Goal: Task Accomplishment & Management: Use online tool/utility

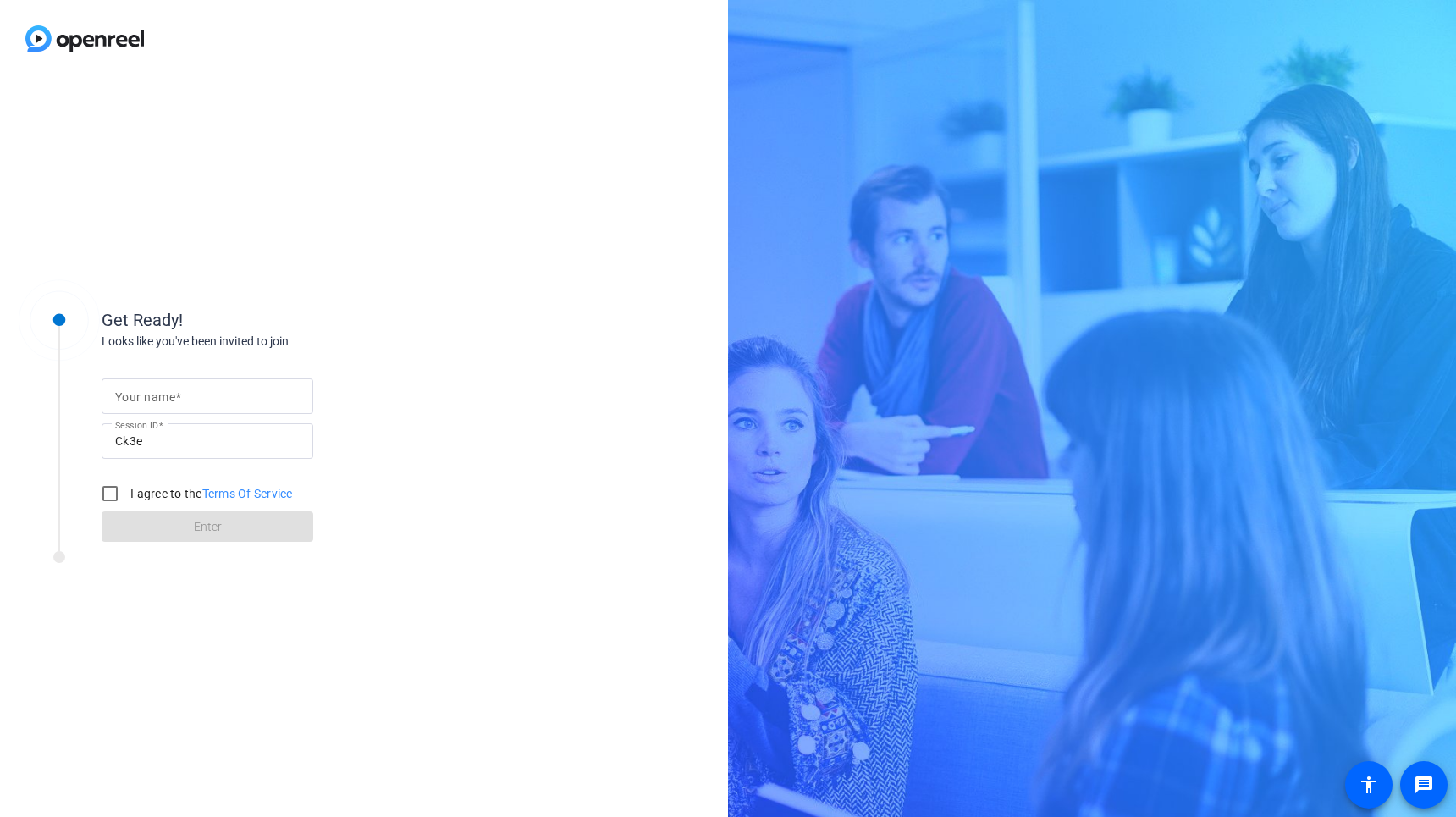
click at [230, 390] on input "Your name" at bounding box center [207, 396] width 185 height 20
type input "[PERSON_NAME]"
drag, startPoint x: 125, startPoint y: 493, endPoint x: 139, endPoint y: 511, distance: 22.8
click at [125, 493] on input "I agree to the Terms Of Service" at bounding box center [110, 493] width 34 height 34
checkbox input "true"
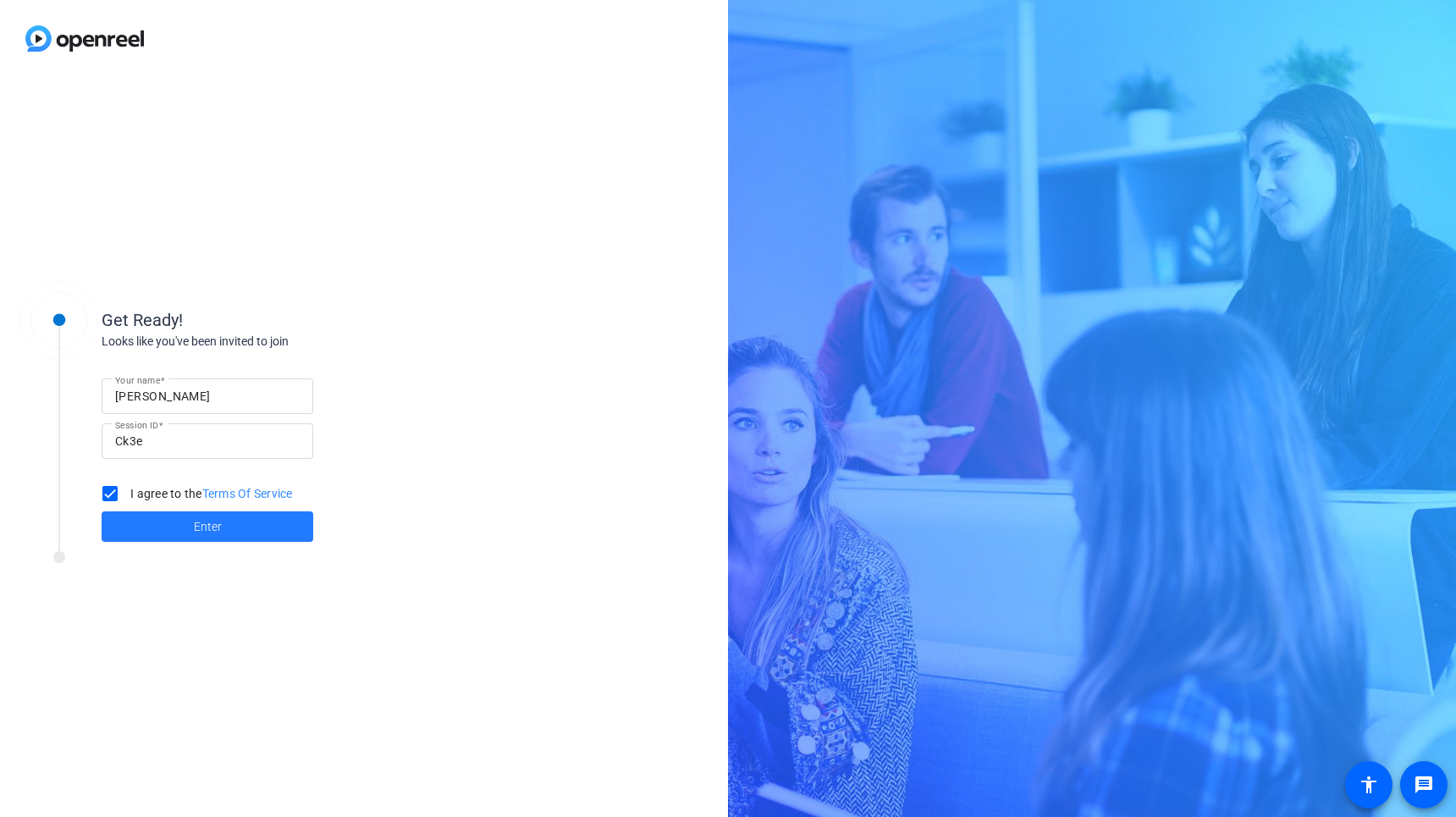
click at [169, 533] on span at bounding box center [206, 526] width 211 height 41
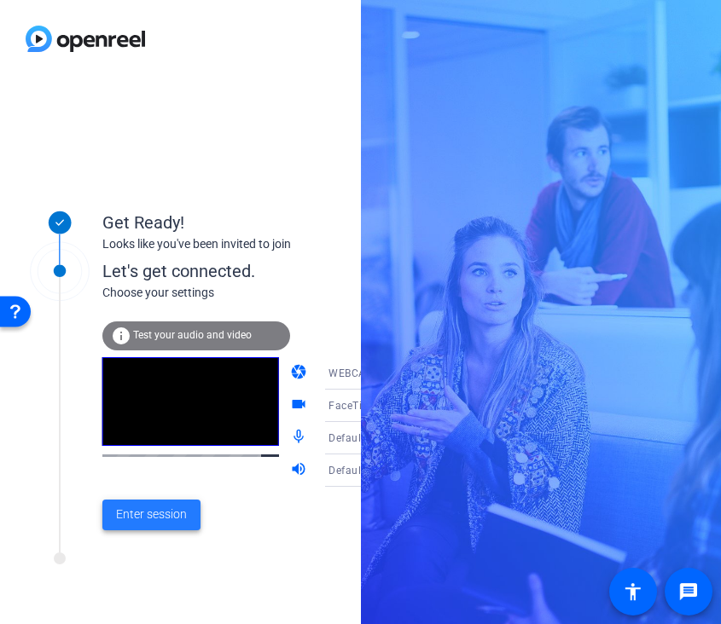
click at [137, 514] on span "Enter session" at bounding box center [151, 515] width 71 height 18
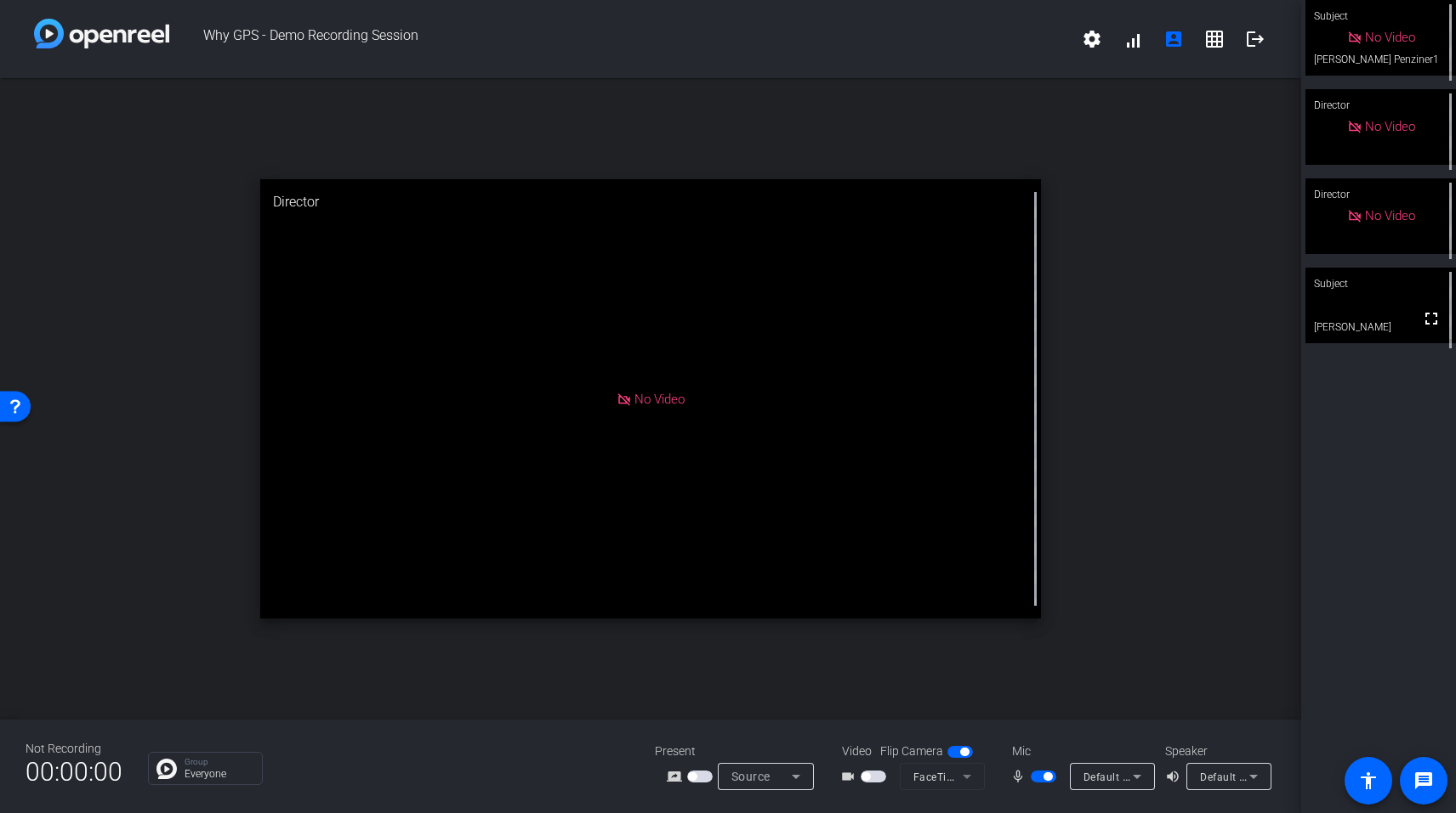
click at [1392, 316] on video at bounding box center [1380, 306] width 150 height 76
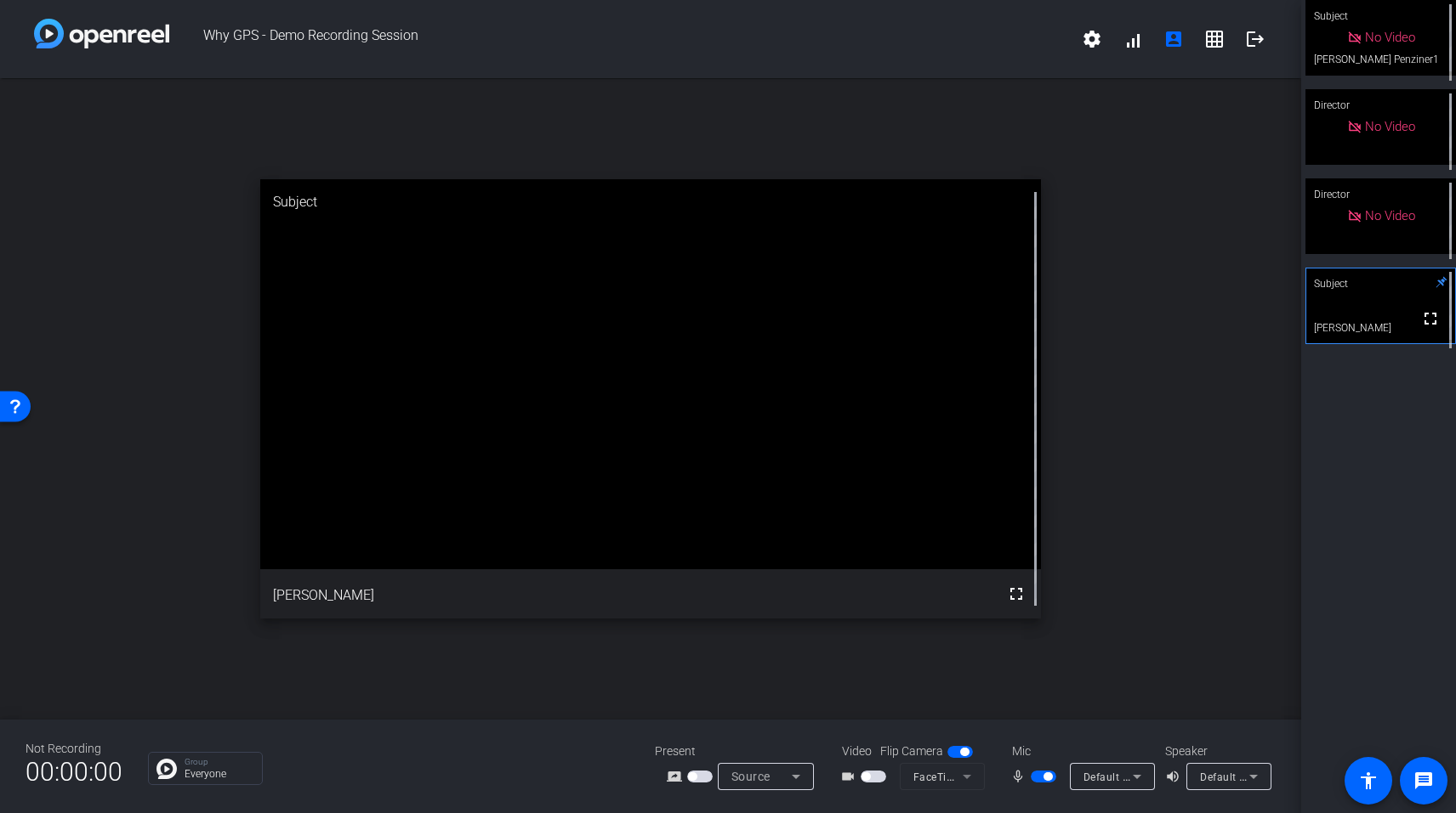
click at [878, 777] on span "button" at bounding box center [873, 777] width 26 height 12
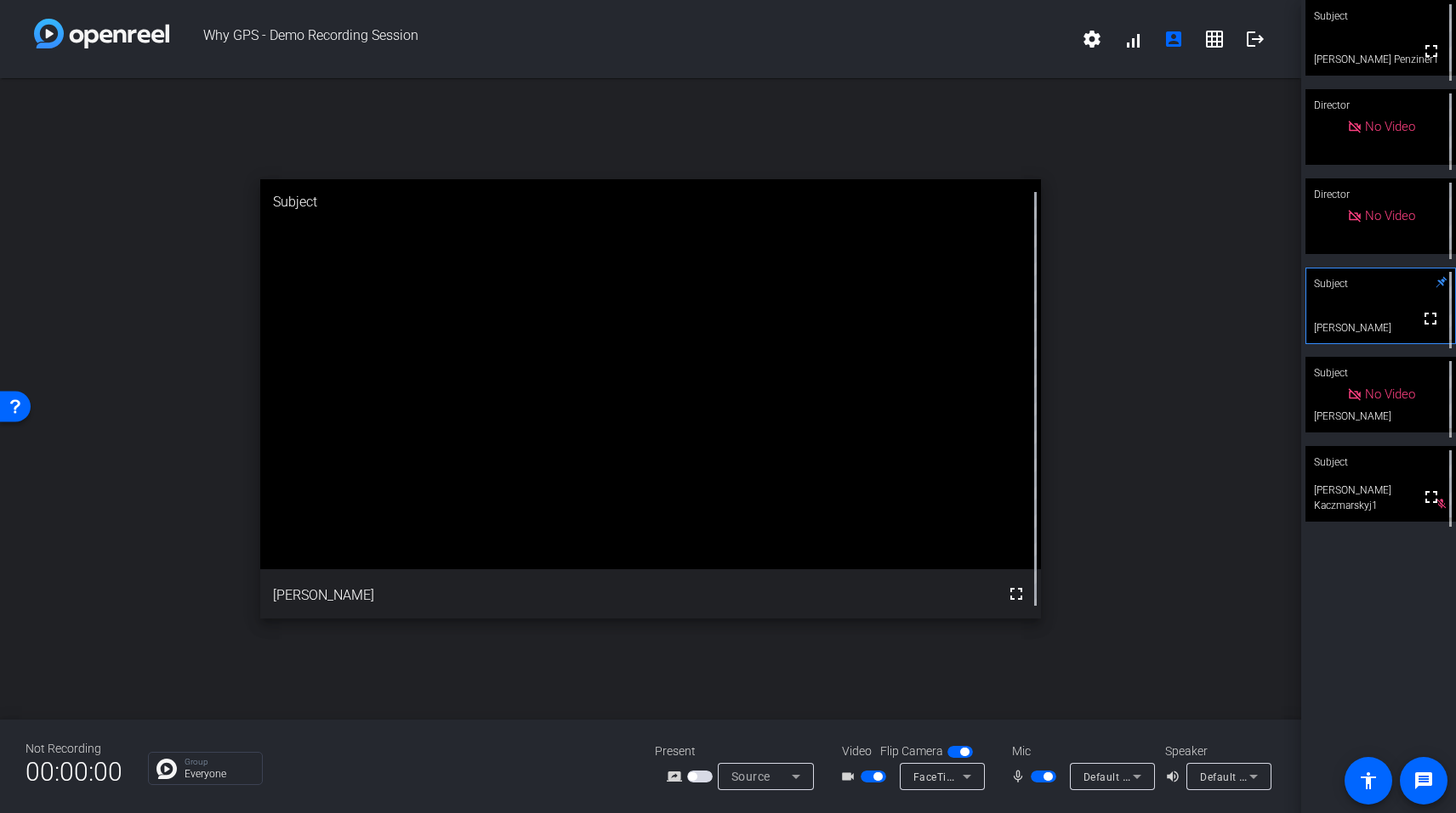
click at [1371, 508] on video at bounding box center [1380, 484] width 150 height 76
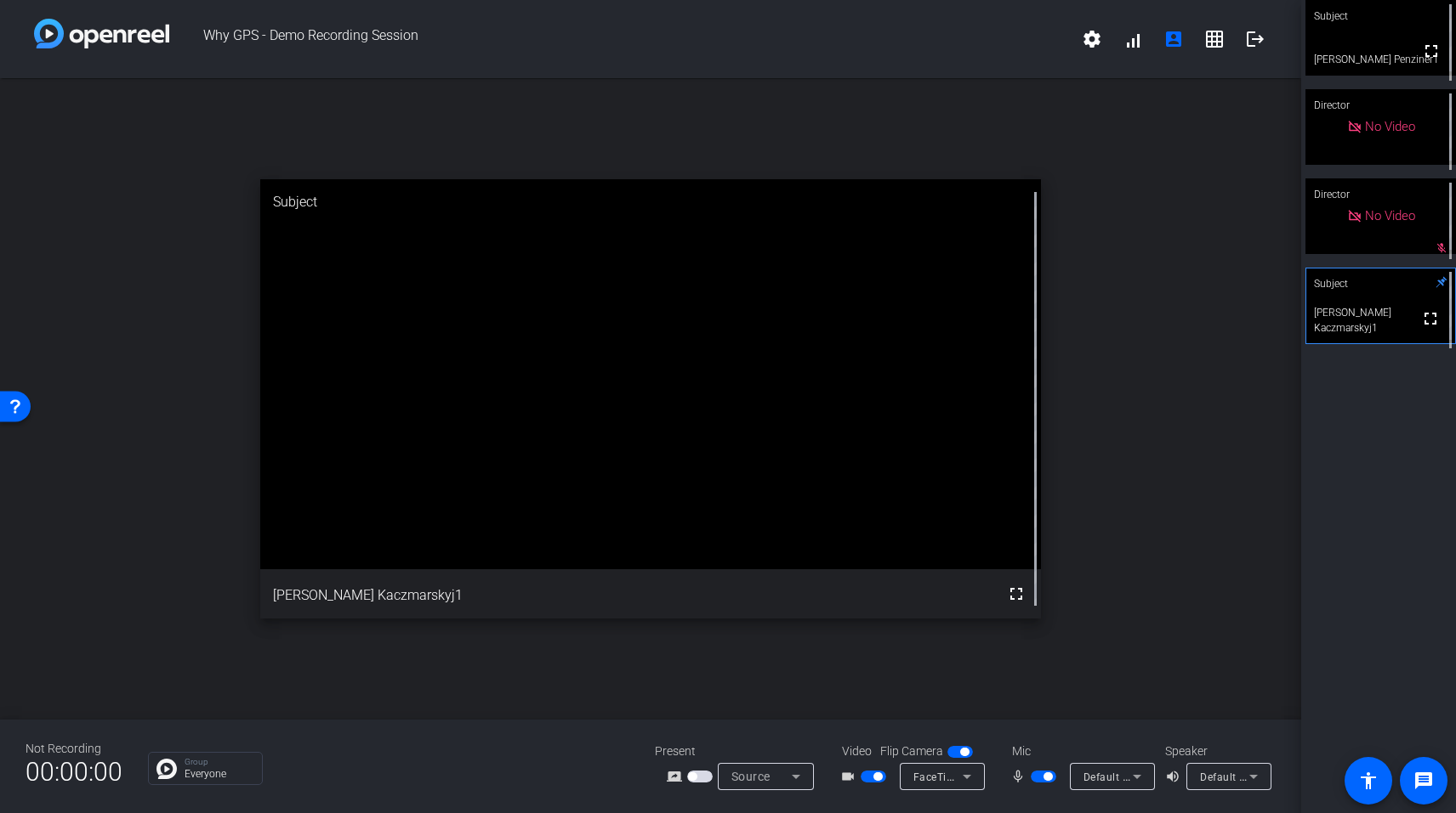
click at [873, 778] on span "button" at bounding box center [877, 776] width 9 height 9
click at [1037, 780] on span "button" at bounding box center [1043, 777] width 26 height 12
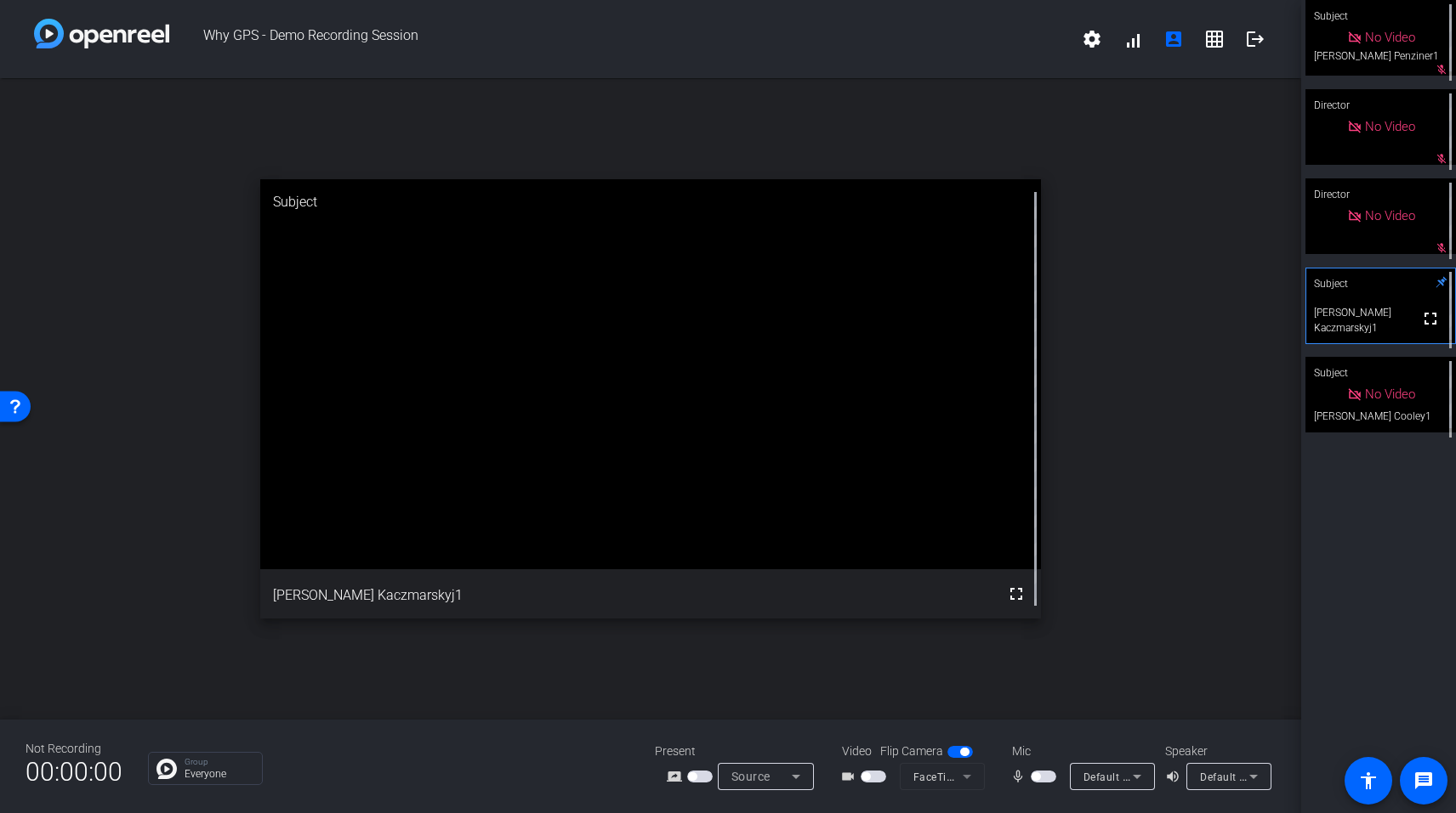
click at [1349, 563] on div "Subject No Video [PERSON_NAME] Penziner1 mic_off_outline Director No Video mic_…" at bounding box center [1377, 406] width 154 height 813
click at [1040, 778] on span "button" at bounding box center [1043, 777] width 26 height 12
click at [1039, 783] on mat-slide-toggle at bounding box center [1044, 776] width 29 height 18
click at [1038, 779] on span "button" at bounding box center [1043, 777] width 26 height 12
drag, startPoint x: 1061, startPoint y: 723, endPoint x: 1047, endPoint y: 758, distance: 37.7
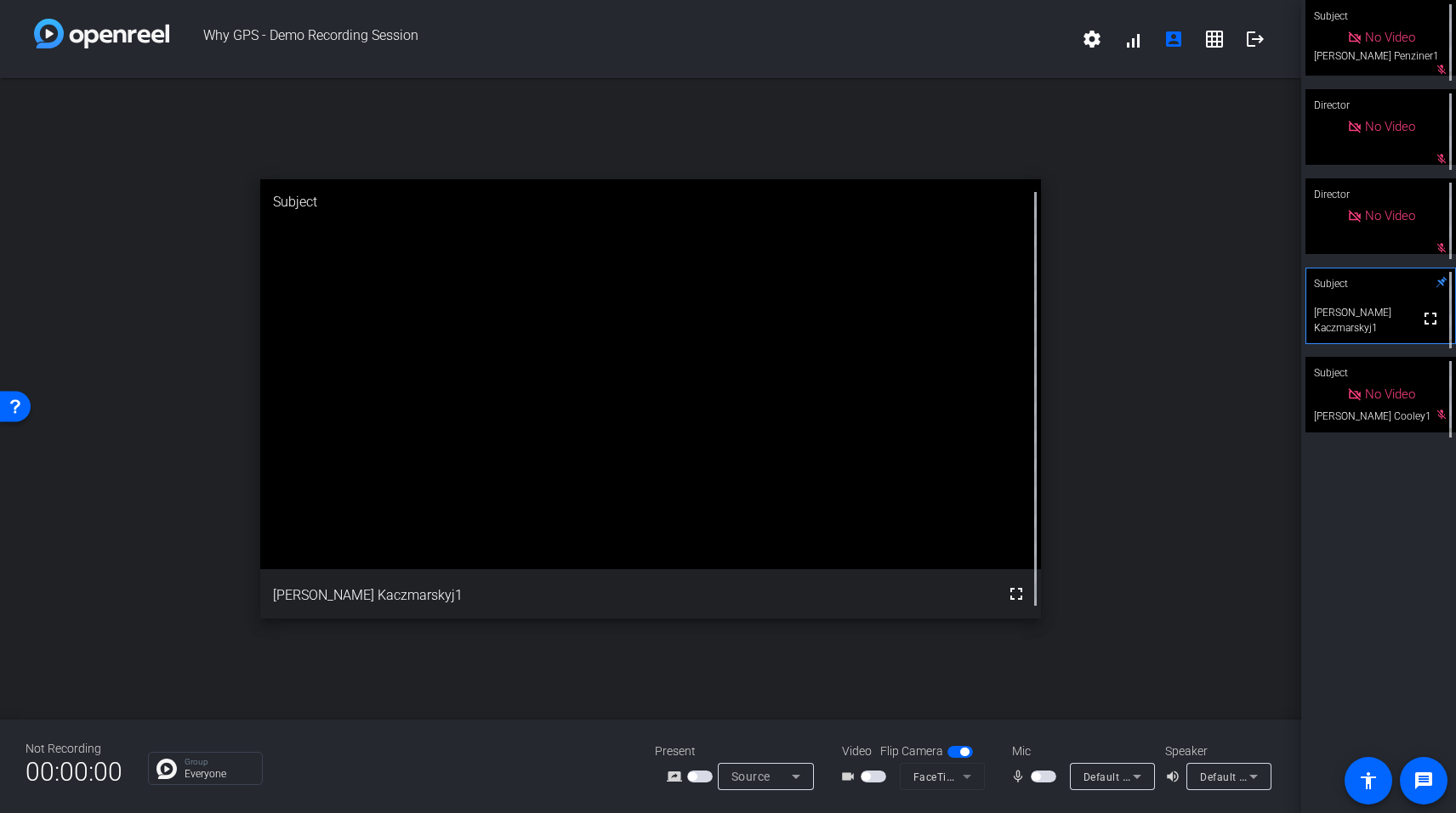
click at [1060, 726] on div "Not Recording 00:00:00 Group Everyone Present screen_share_outline Source Video…" at bounding box center [650, 767] width 1301 height 94
click at [1044, 777] on span "button" at bounding box center [1043, 777] width 26 height 12
drag, startPoint x: 1146, startPoint y: 714, endPoint x: 1067, endPoint y: 752, distance: 87.7
click at [1146, 715] on div "open_in_new Subject fullscreen [PERSON_NAME] Kaczmarskyj1" at bounding box center [650, 399] width 1301 height 642
click at [1037, 777] on span "button" at bounding box center [1043, 777] width 26 height 12
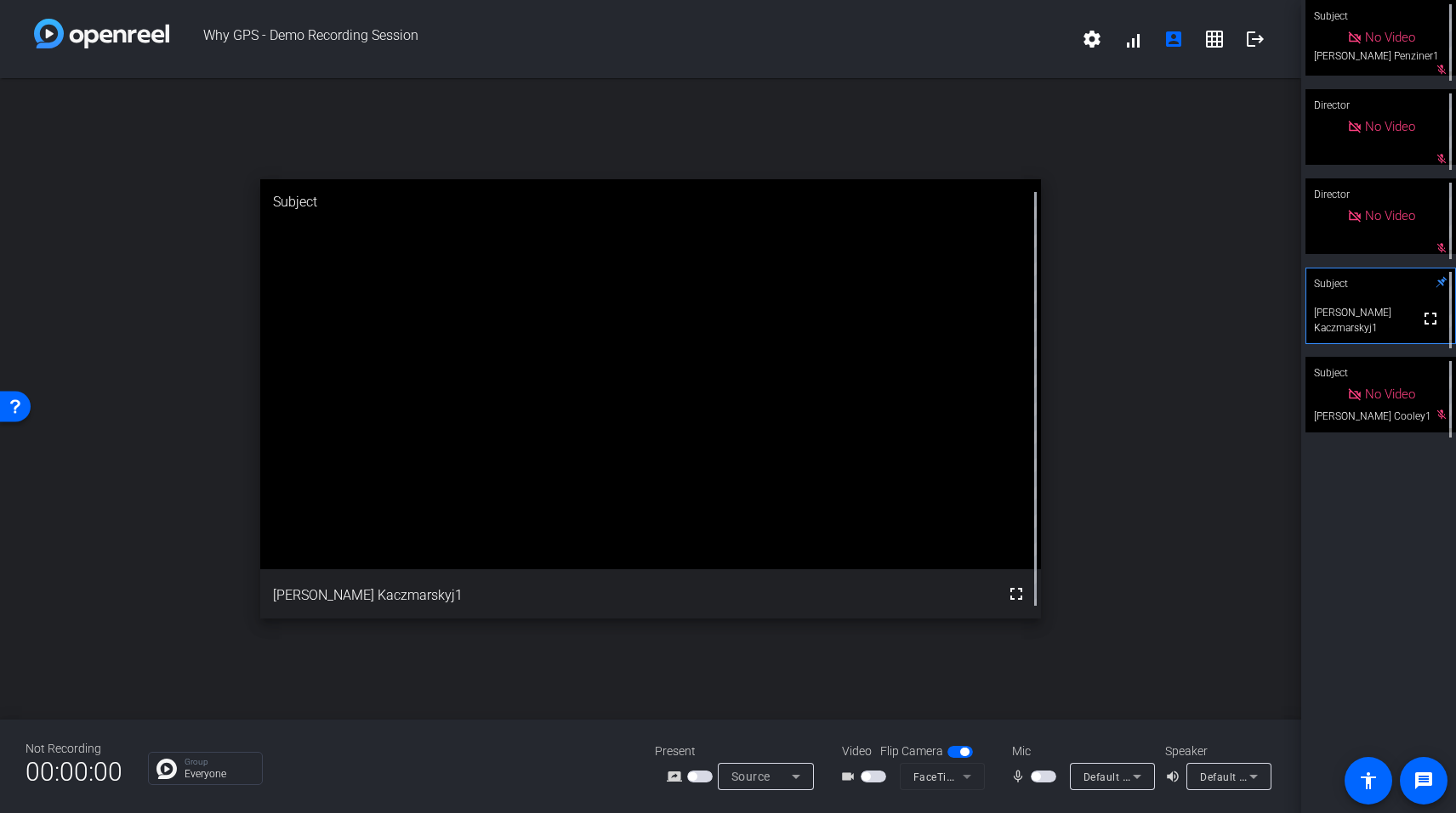
click at [1053, 776] on span "button" at bounding box center [1043, 777] width 26 height 12
click at [1042, 777] on button "button" at bounding box center [1043, 777] width 26 height 12
click at [1395, 631] on div "Subject No Video [PERSON_NAME] Penziner1 mic_off_outline Director No Video mic_…" at bounding box center [1377, 406] width 154 height 813
click at [1044, 781] on span "button" at bounding box center [1043, 777] width 26 height 12
click at [1038, 777] on span "button" at bounding box center [1043, 777] width 26 height 12
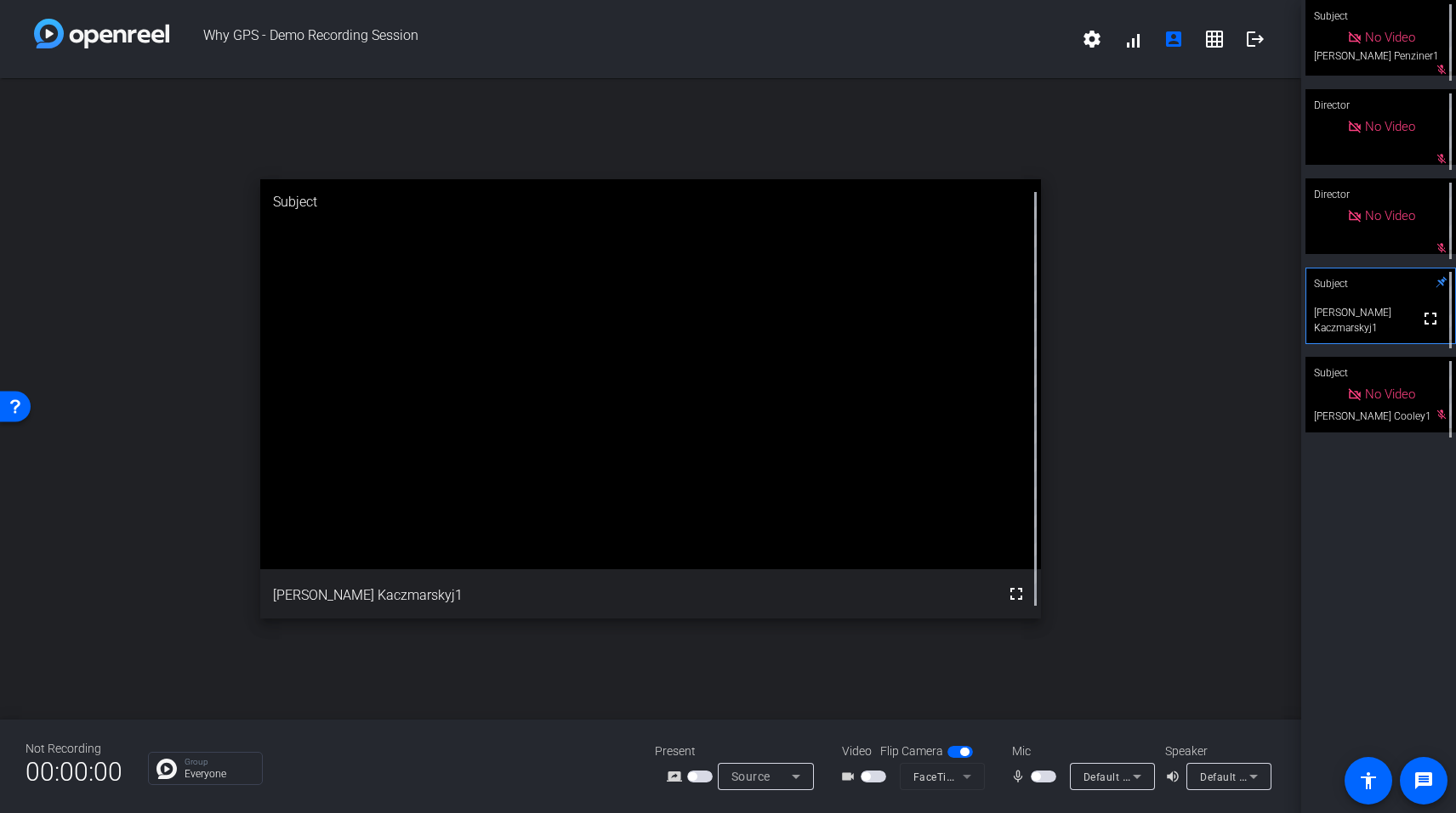
click at [1048, 776] on span "button" at bounding box center [1043, 777] width 26 height 12
click at [1043, 778] on span "button" at bounding box center [1047, 776] width 9 height 9
click at [1044, 777] on span "button" at bounding box center [1043, 777] width 26 height 12
click at [1398, 490] on div "Subject No Video [PERSON_NAME] Penziner1 Director No Video mic_off_outline Dire…" at bounding box center [1377, 406] width 154 height 813
click at [1036, 781] on span "button" at bounding box center [1043, 777] width 26 height 12
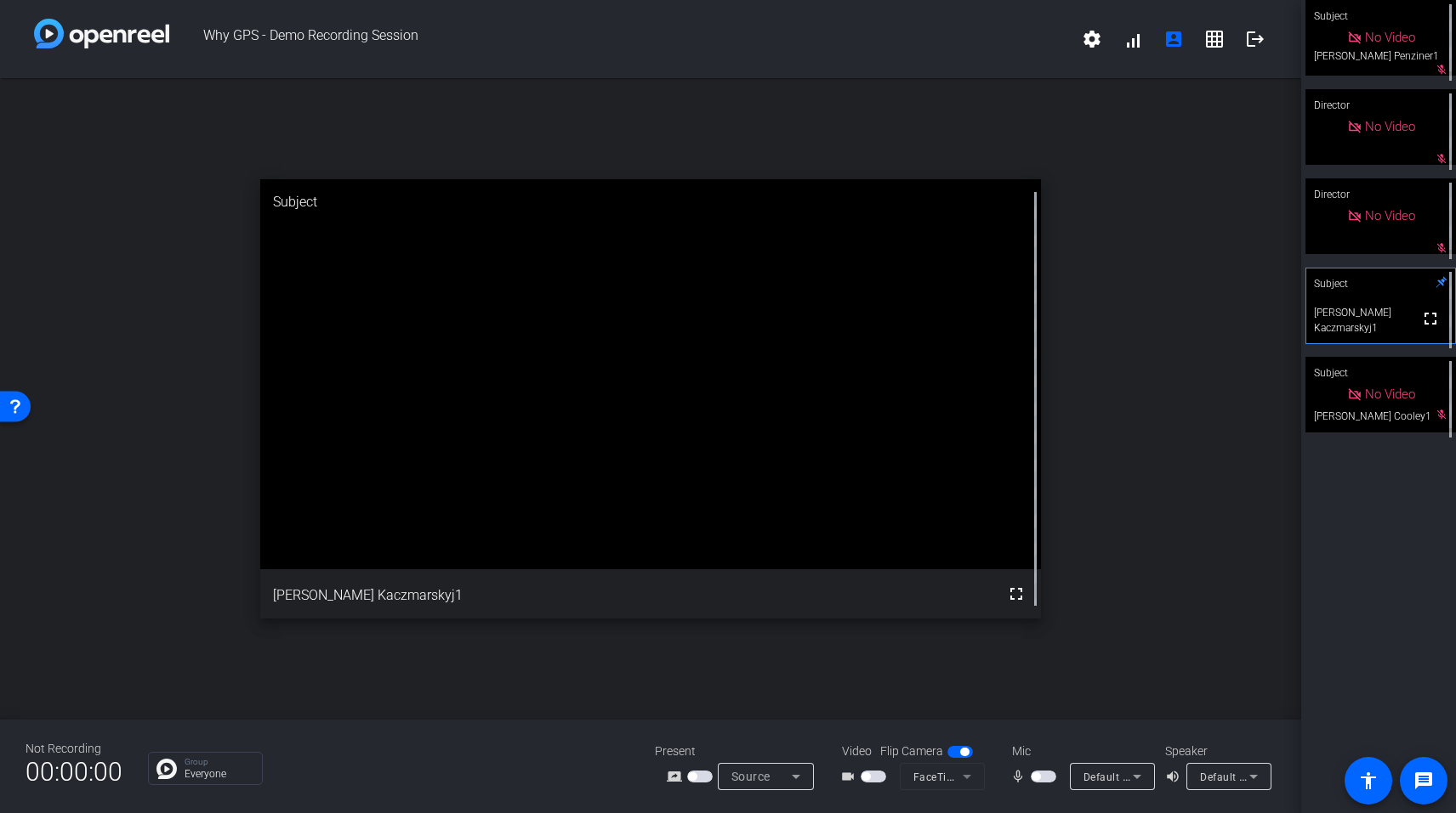
click at [1052, 774] on span "button" at bounding box center [1043, 777] width 26 height 12
click at [1041, 780] on span "button" at bounding box center [1043, 777] width 26 height 12
click at [1052, 775] on span "button" at bounding box center [1043, 777] width 26 height 12
click at [1051, 775] on span "button" at bounding box center [1047, 776] width 9 height 9
click at [1047, 777] on span "button" at bounding box center [1043, 777] width 26 height 12
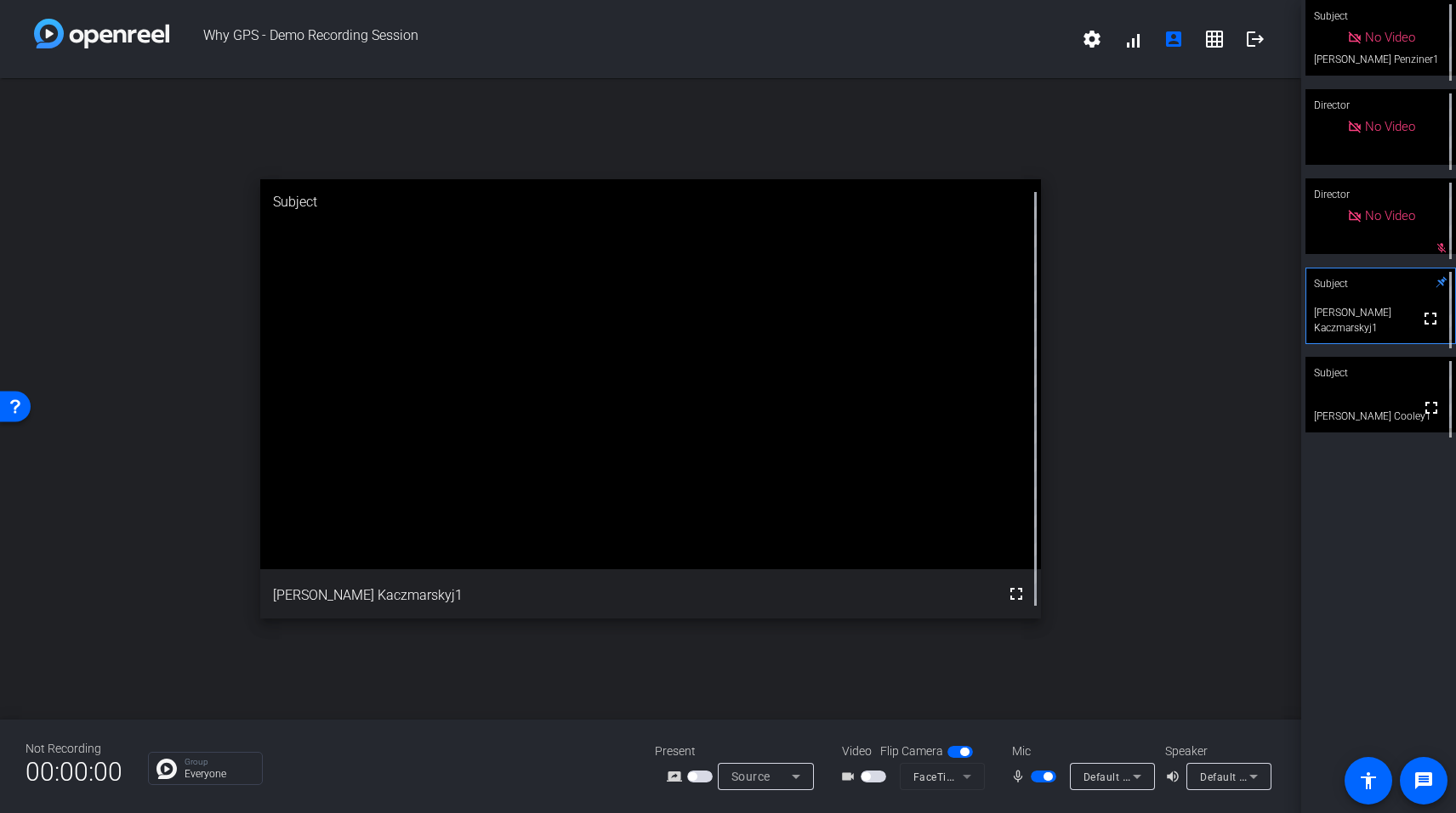
click at [877, 782] on span "button" at bounding box center [873, 777] width 26 height 12
drag, startPoint x: 1239, startPoint y: 199, endPoint x: 1238, endPoint y: 228, distance: 29.0
click at [1239, 199] on div "open_in_new Subject fullscreen [PERSON_NAME] Kaczmarskyj1" at bounding box center [650, 399] width 1301 height 642
click at [1105, 112] on div "open_in_new Subject fullscreen [PERSON_NAME] Kaczmarskyj1" at bounding box center [650, 399] width 1301 height 642
click at [564, 47] on span "Why GPS - Demo Recording Session" at bounding box center [620, 39] width 902 height 41
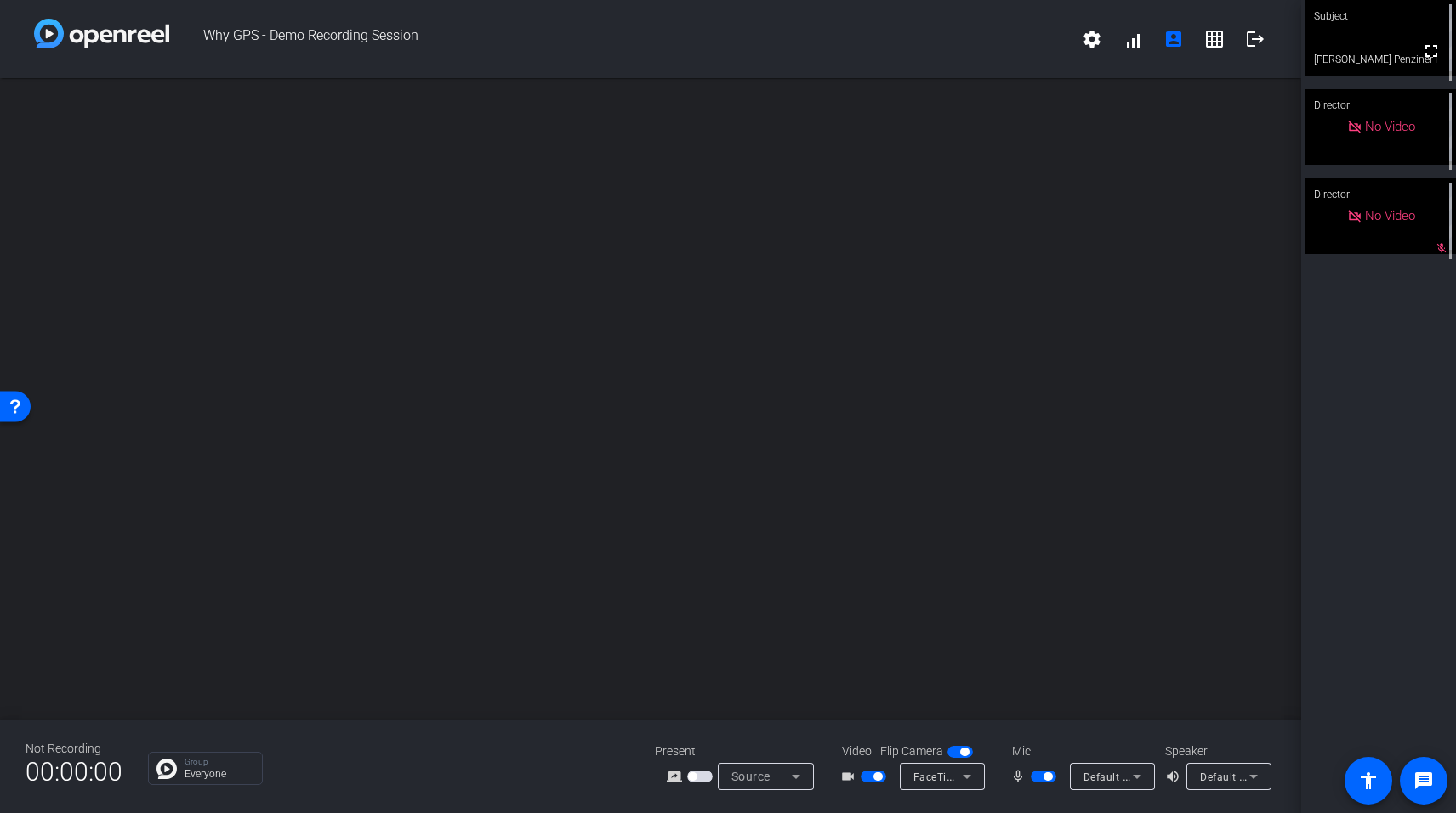
click at [1005, 479] on div "open_in_new" at bounding box center [650, 399] width 1301 height 642
click at [1368, 617] on div "Subject fullscreen [PERSON_NAME] Penziner1 Director No Video Director No Video" at bounding box center [1377, 406] width 154 height 813
